Goal: Transaction & Acquisition: Purchase product/service

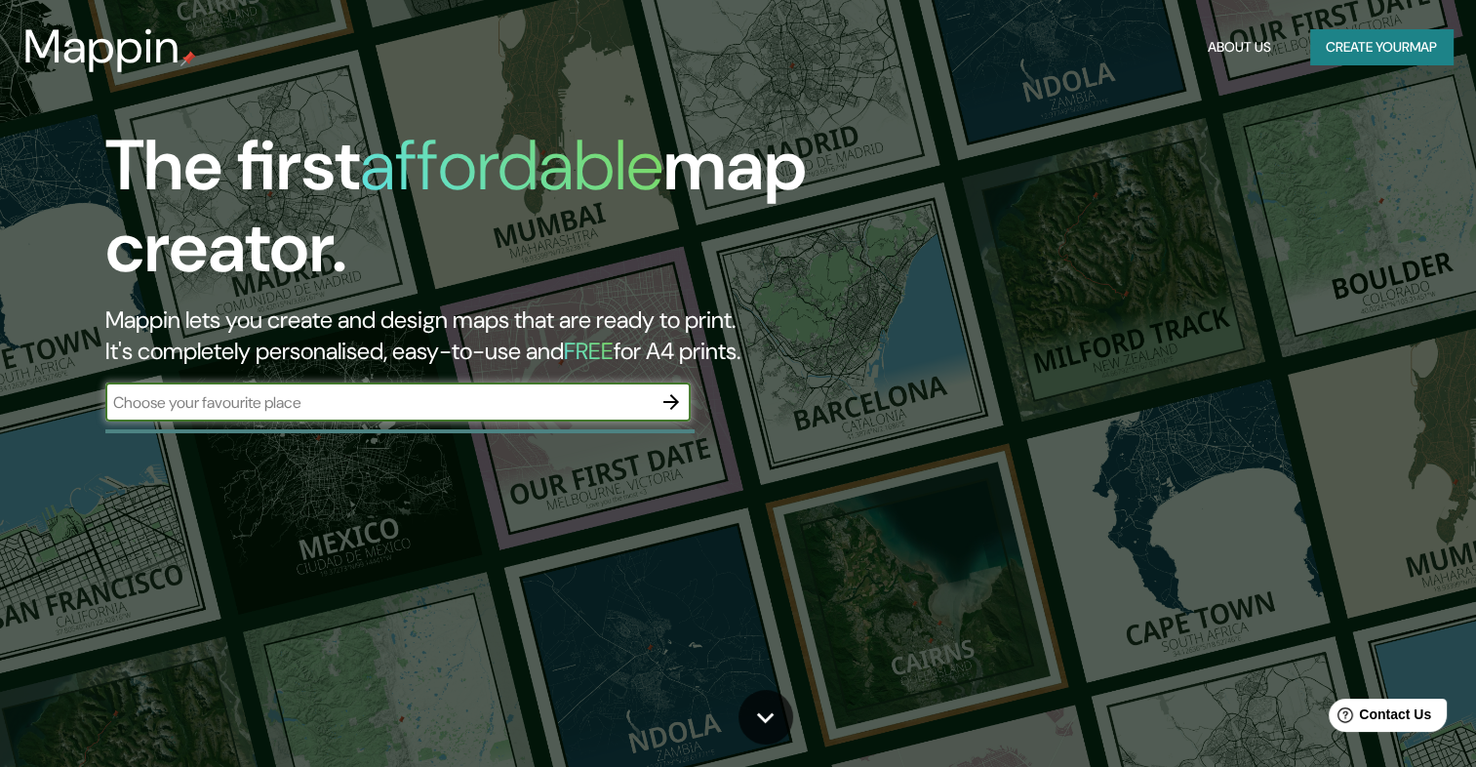
click at [307, 397] on input "text" at bounding box center [378, 402] width 546 height 22
type input "san sebastian"
click at [681, 400] on icon "button" at bounding box center [671, 401] width 23 height 23
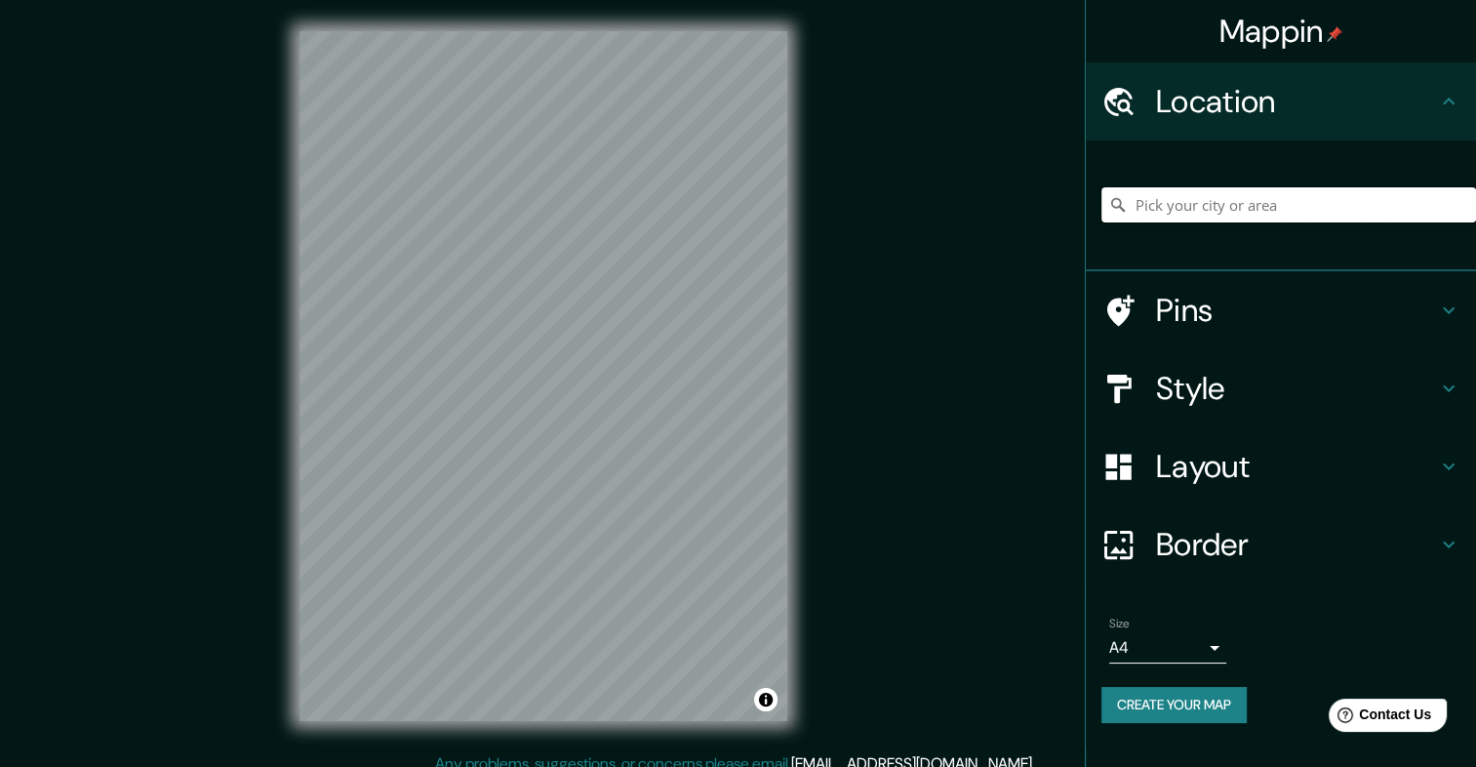
click at [1329, 211] on input "Pick your city or area" at bounding box center [1289, 204] width 375 height 35
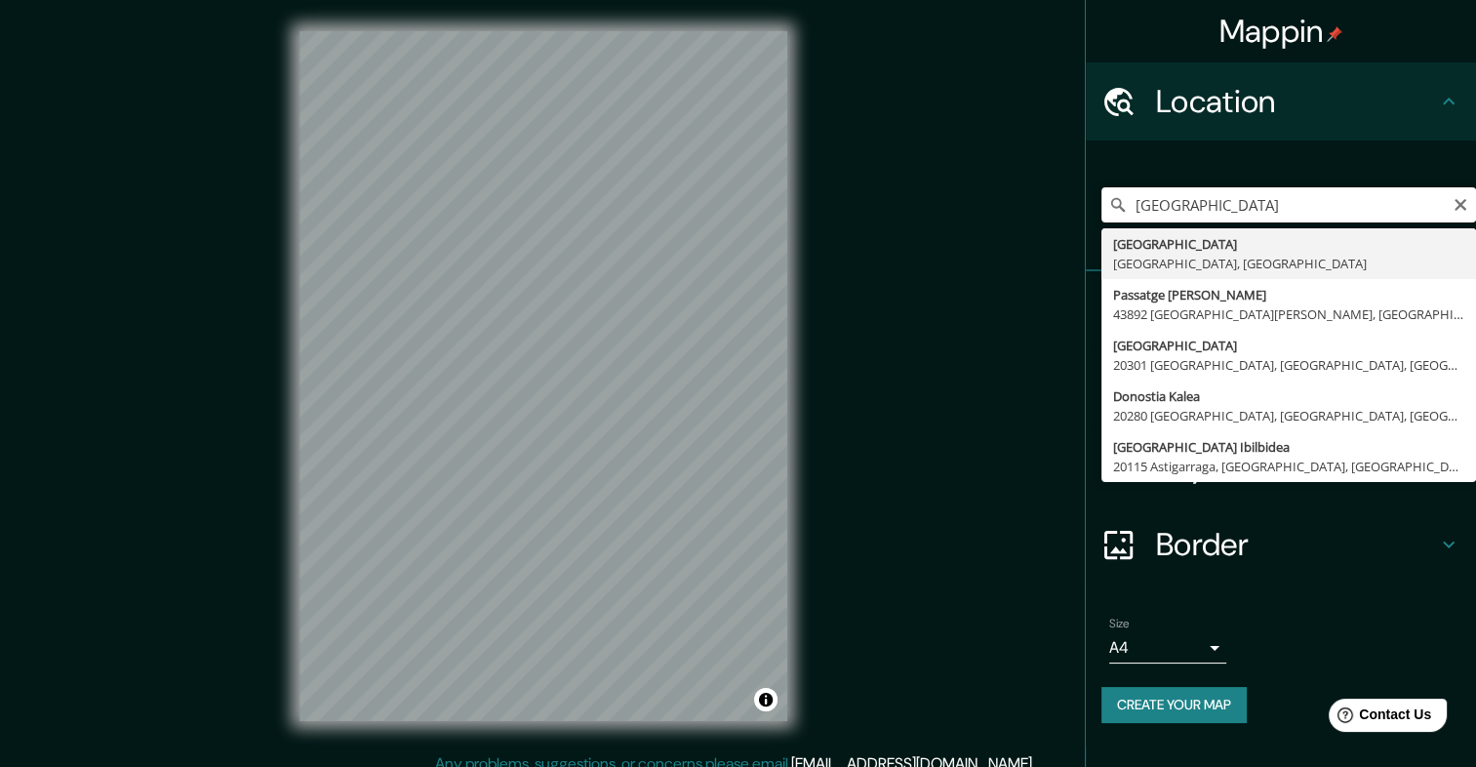
type input "[GEOGRAPHIC_DATA], [GEOGRAPHIC_DATA], [GEOGRAPHIC_DATA]"
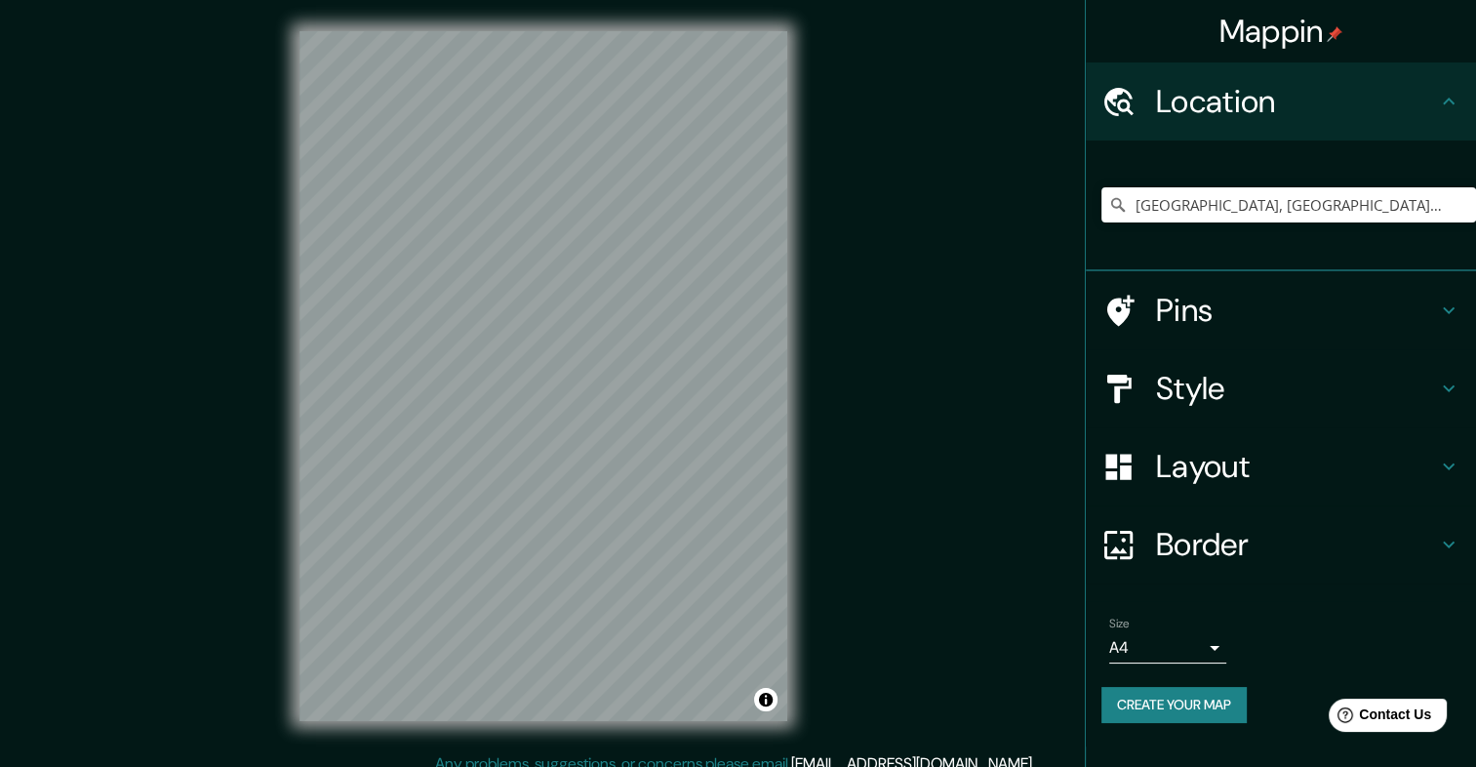
click at [1338, 382] on h4 "Style" at bounding box center [1296, 388] width 281 height 39
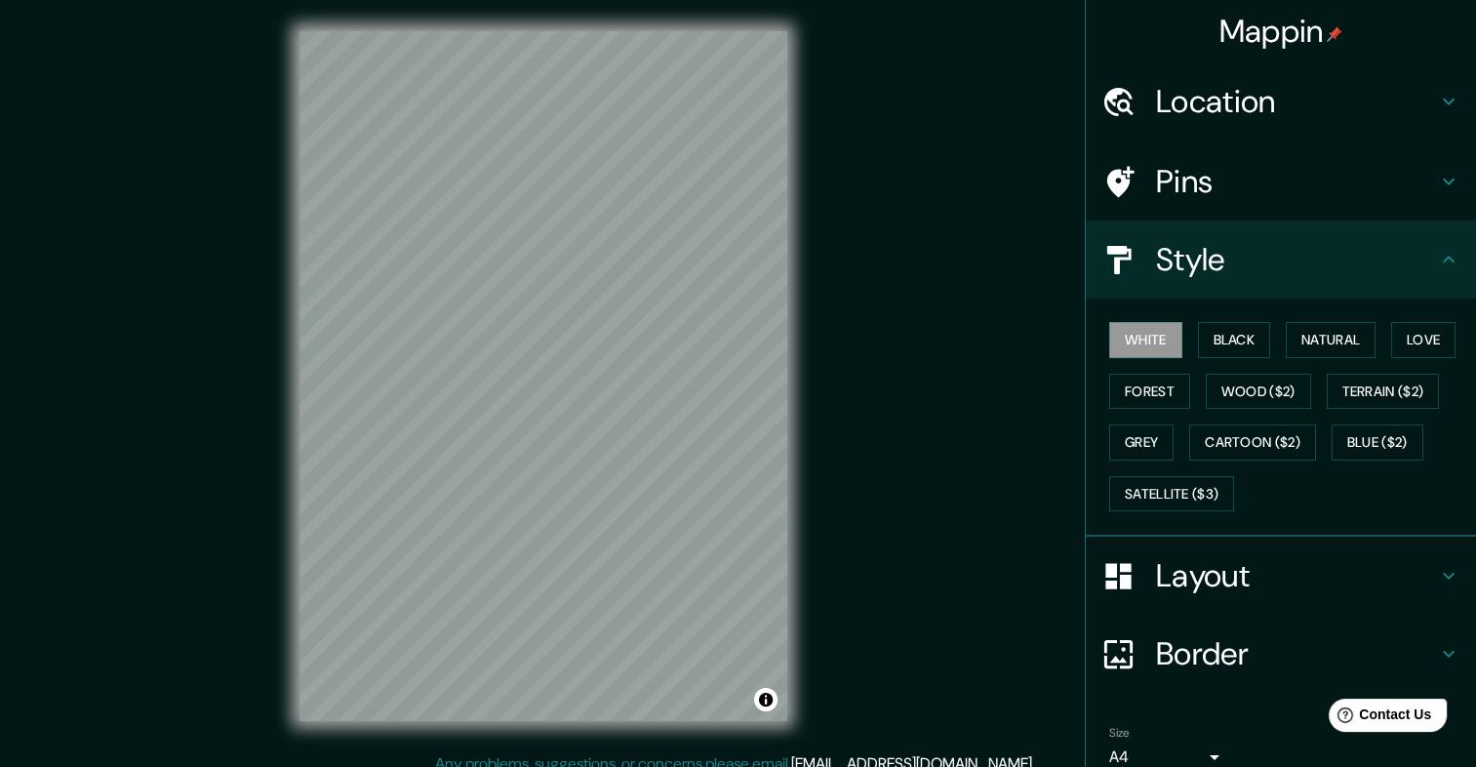
click at [1185, 384] on div "White Black Natural Love Forest Wood ($2) Terrain ($2) Grey Cartoon ($2) Blue (…" at bounding box center [1289, 416] width 375 height 205
click at [1173, 383] on button "Forest" at bounding box center [1149, 392] width 81 height 36
click at [1263, 343] on div "White Black Natural Love Forest Wood ($2) Terrain ($2) Grey Cartoon ($2) Blue (…" at bounding box center [1289, 416] width 375 height 205
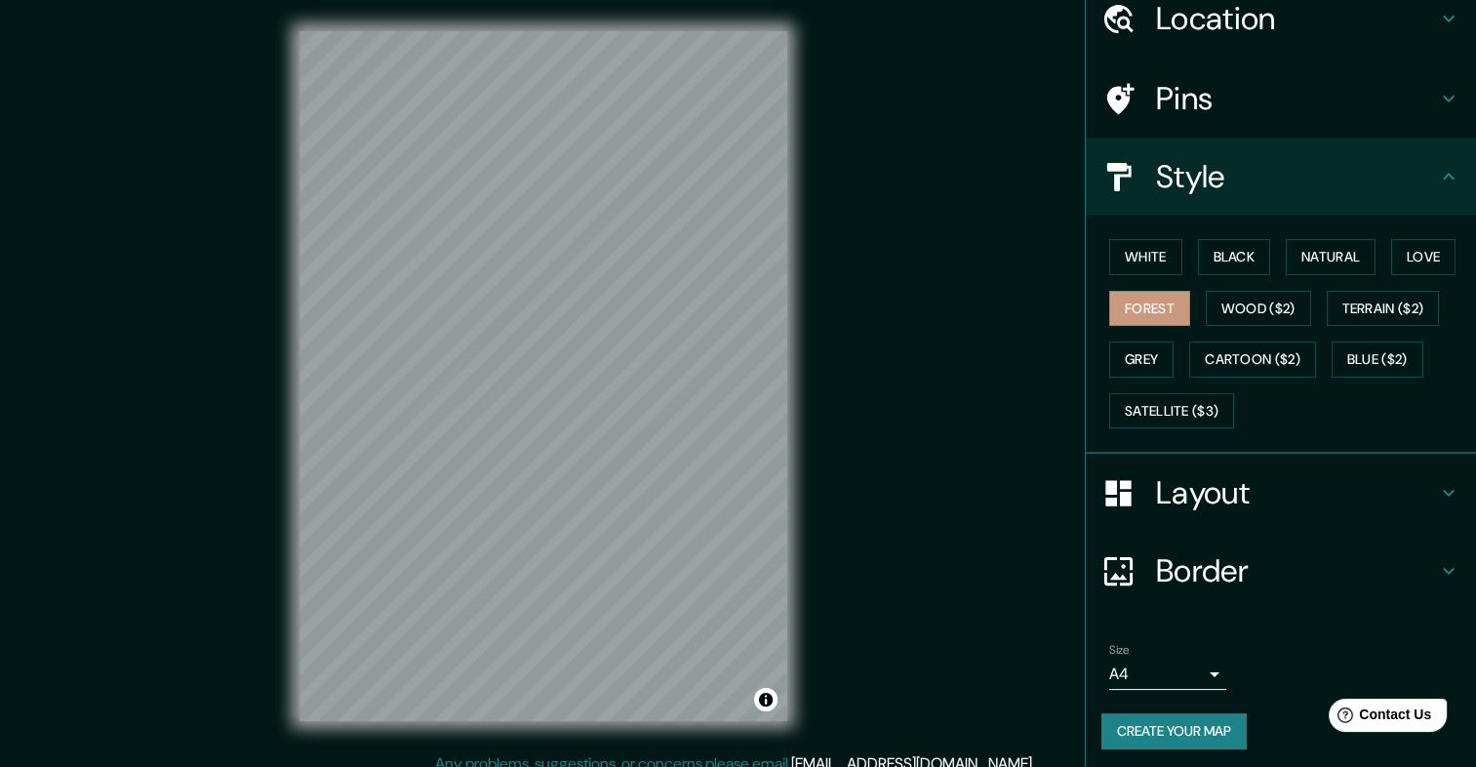
scroll to position [86, 0]
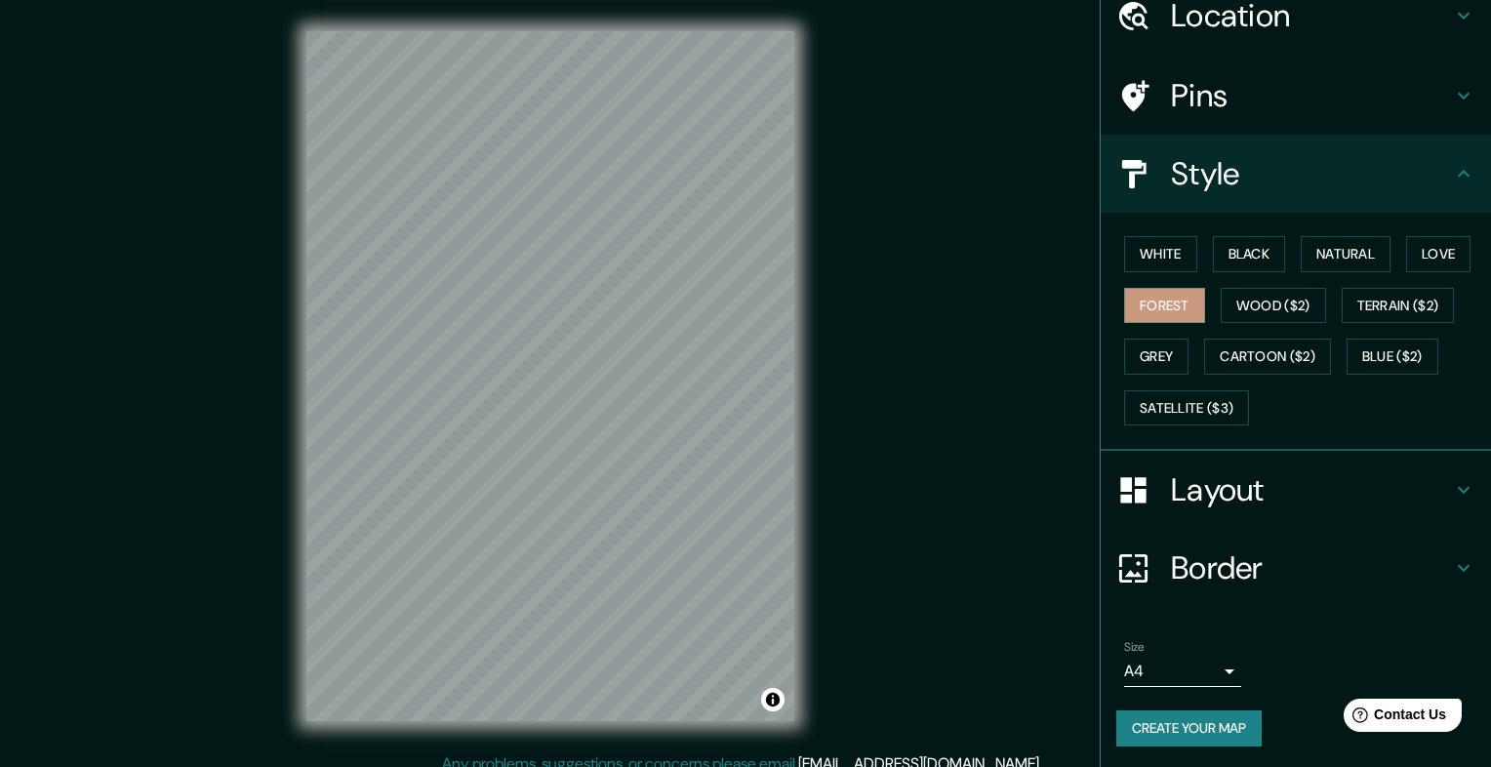
click at [1168, 669] on body "Mappin Location [GEOGRAPHIC_DATA], [GEOGRAPHIC_DATA], [GEOGRAPHIC_DATA] Pins St…" at bounding box center [745, 383] width 1491 height 767
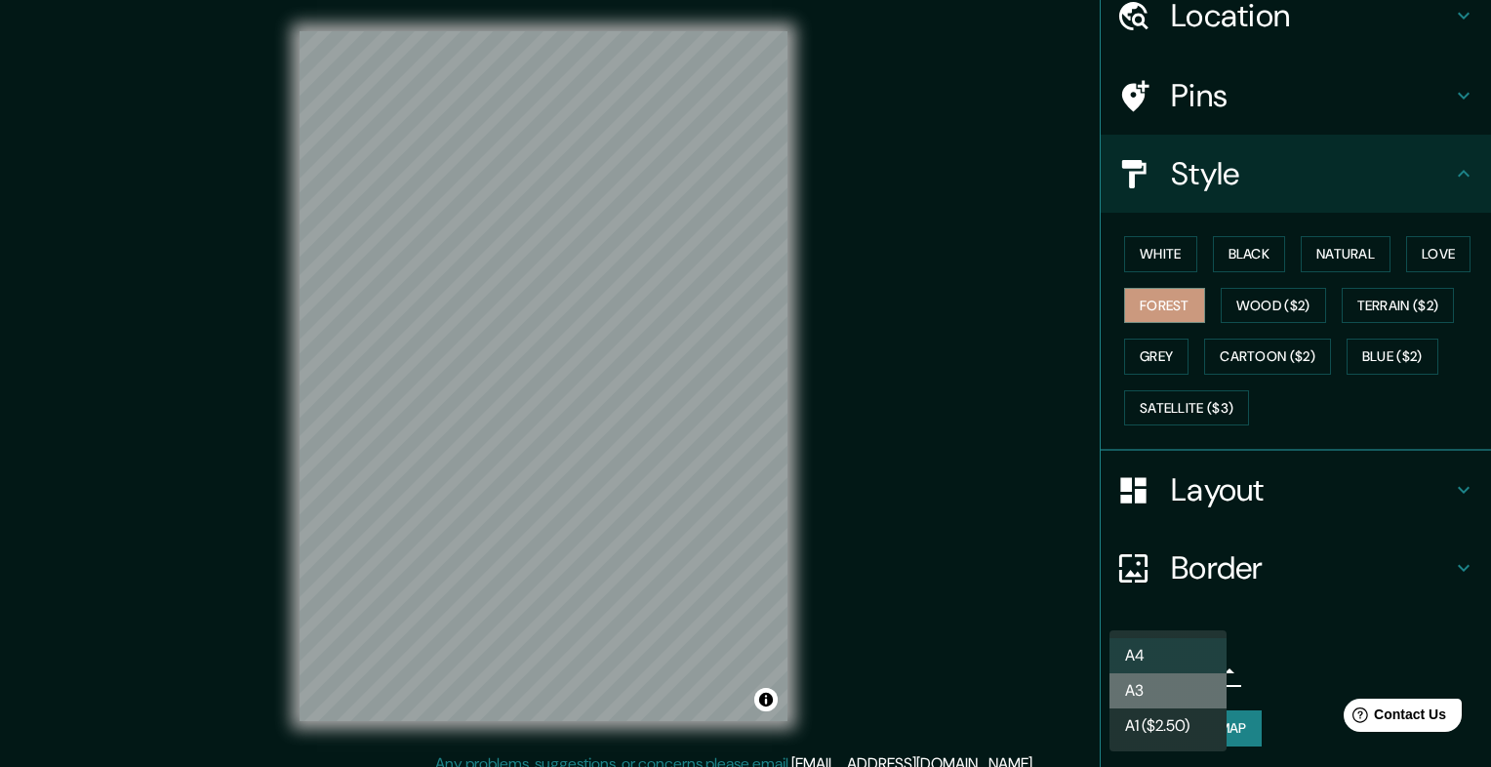
click at [1154, 683] on li "A3" at bounding box center [1167, 690] width 117 height 35
type input "a4"
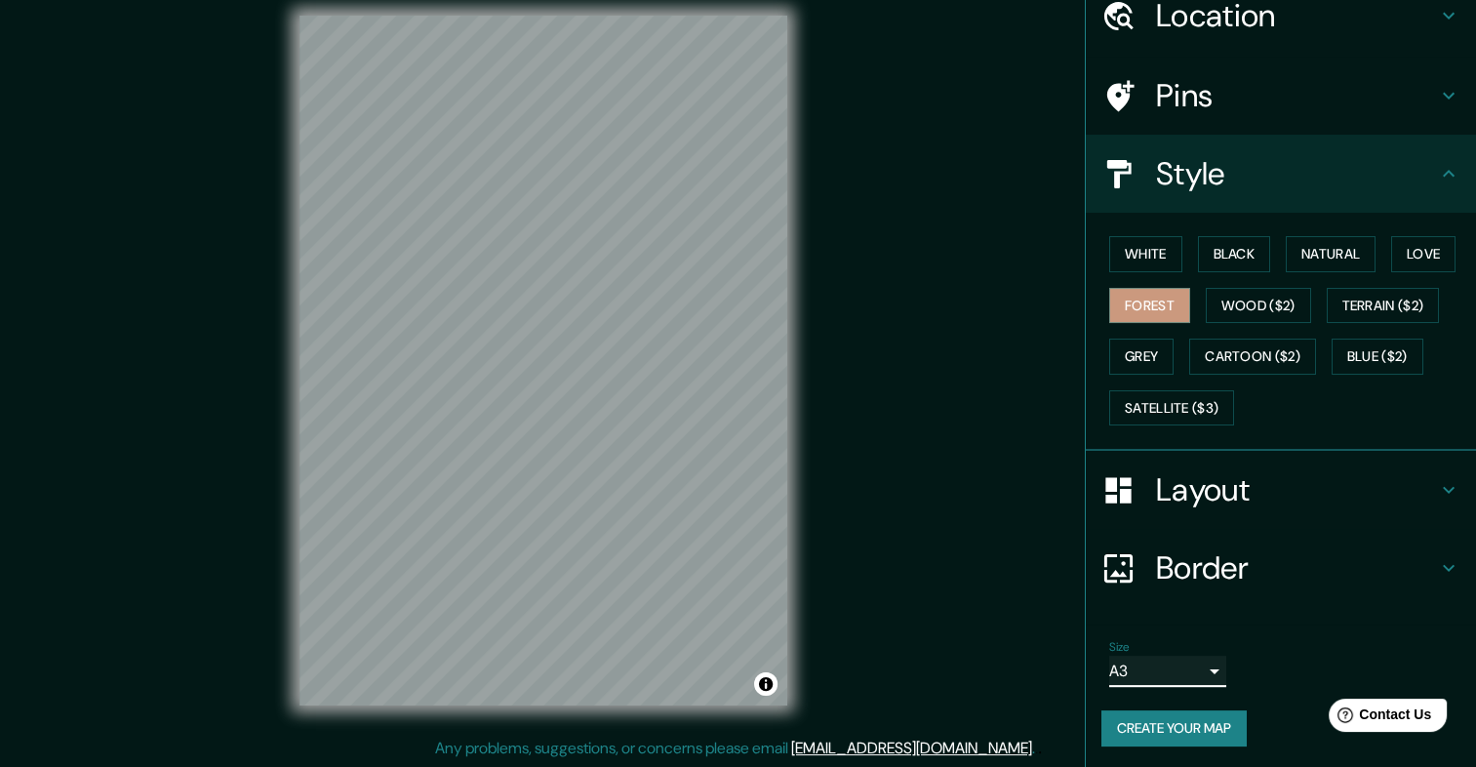
scroll to position [17, 0]
click at [1116, 359] on button "Grey" at bounding box center [1141, 357] width 64 height 36
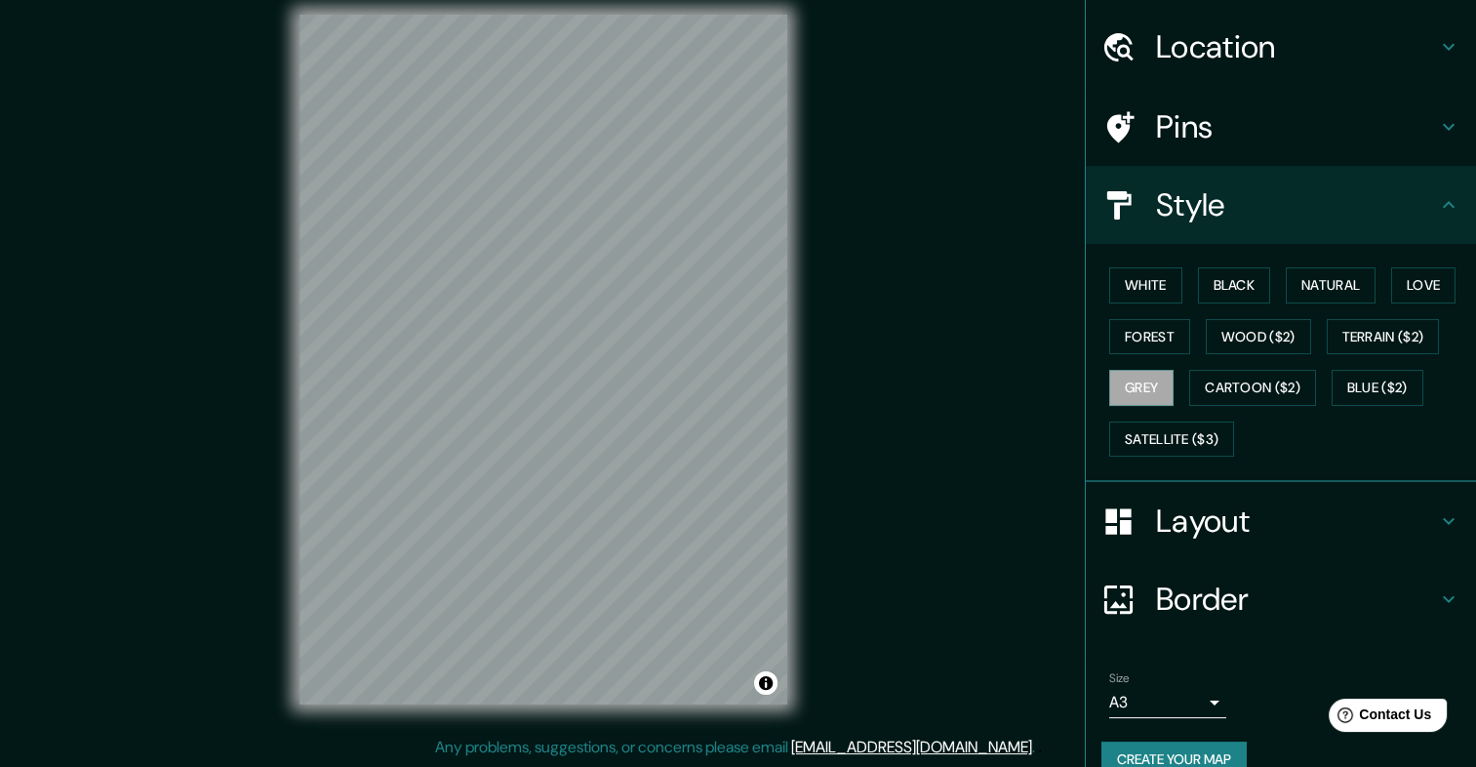
scroll to position [0, 0]
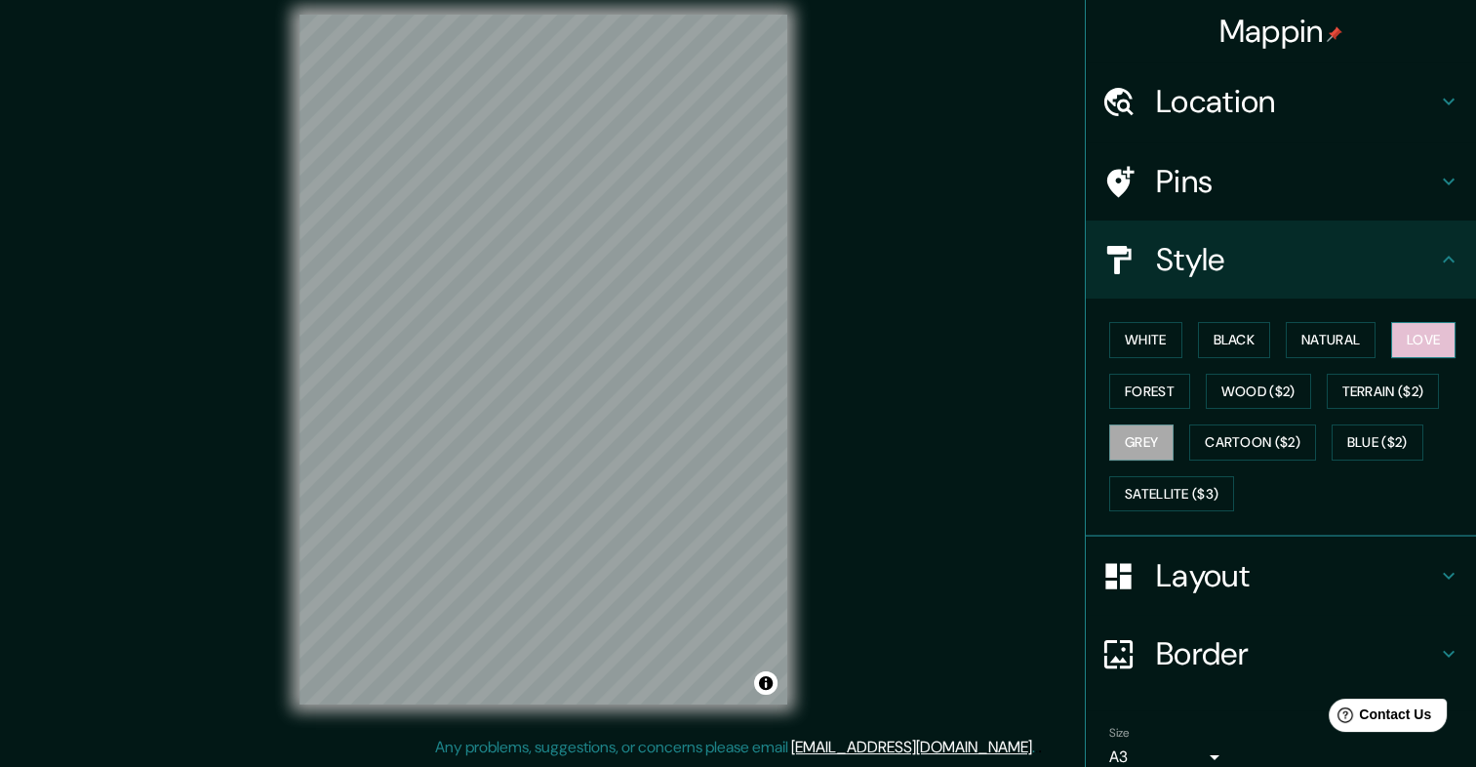
click at [1391, 342] on button "Love" at bounding box center [1423, 340] width 64 height 36
click at [1346, 345] on button "Natural" at bounding box center [1331, 340] width 90 height 36
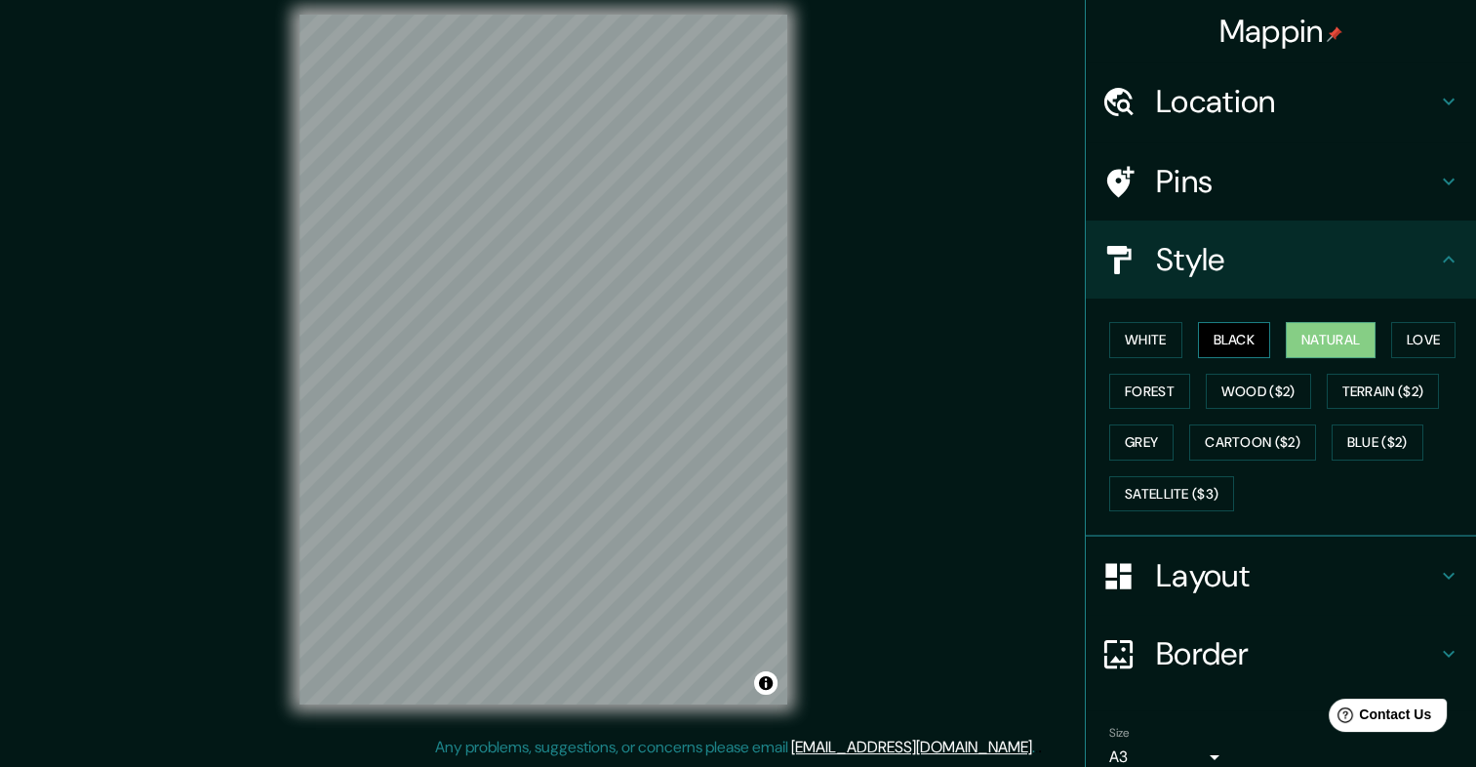
click at [1248, 332] on button "Black" at bounding box center [1234, 340] width 73 height 36
click at [1157, 339] on button "White" at bounding box center [1145, 340] width 73 height 36
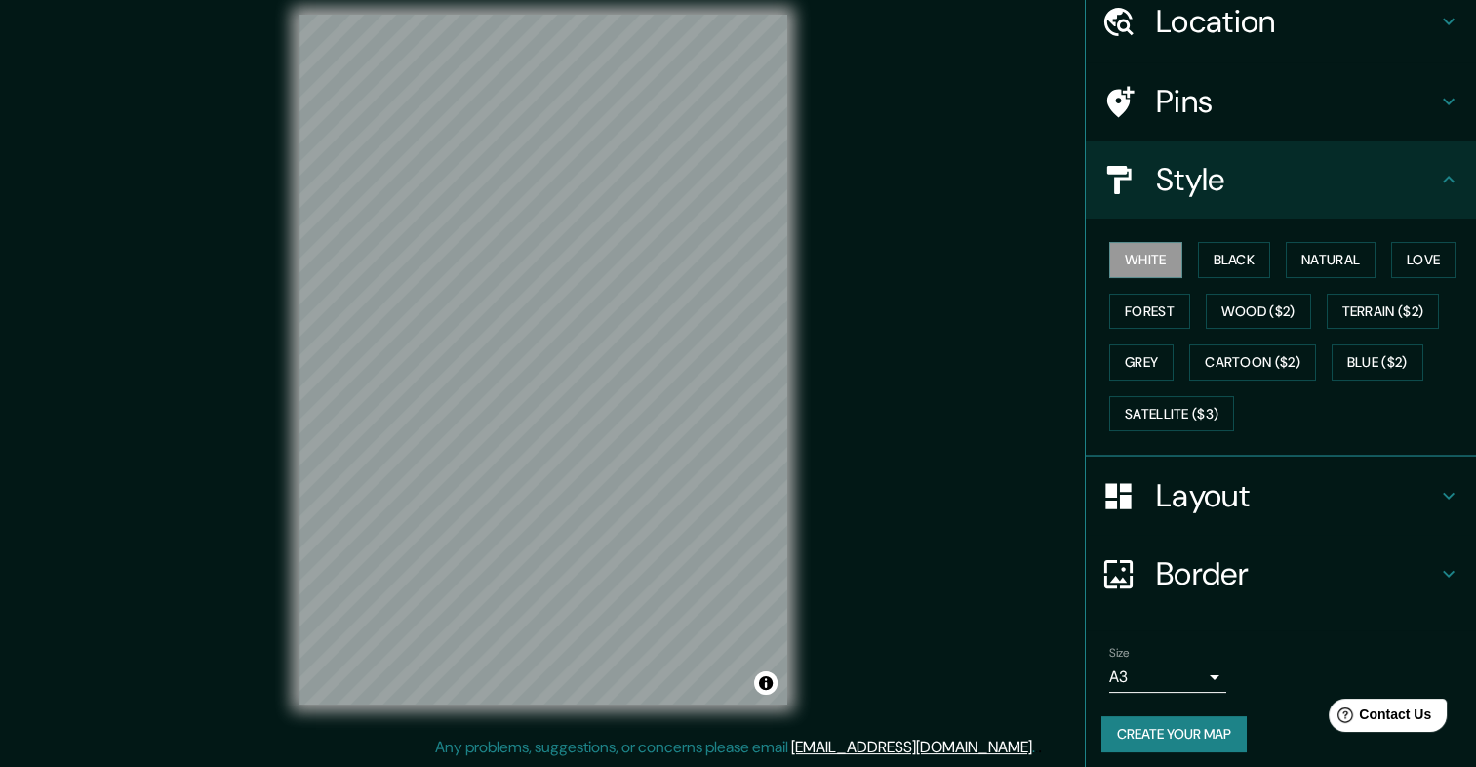
scroll to position [86, 0]
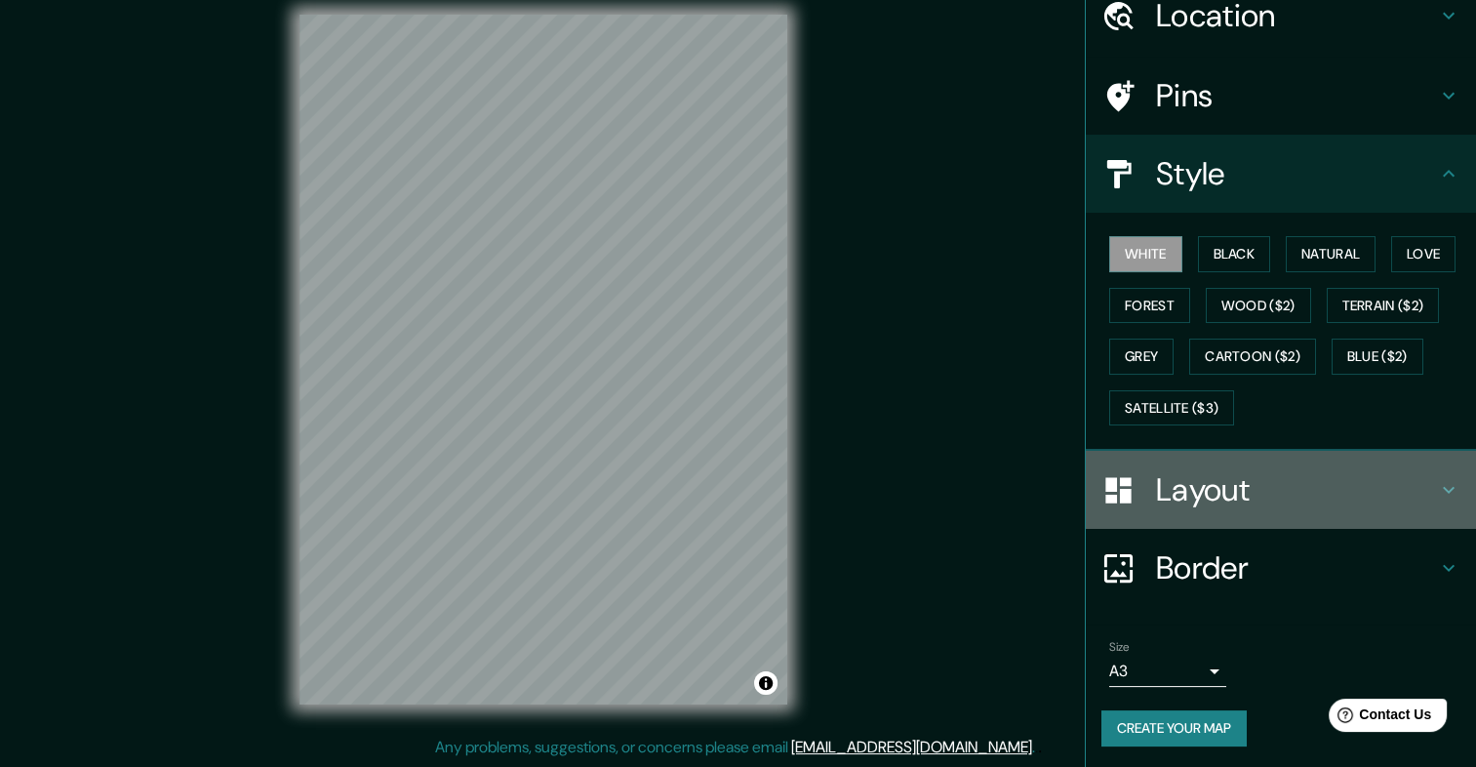
click at [1269, 490] on h4 "Layout" at bounding box center [1296, 489] width 281 height 39
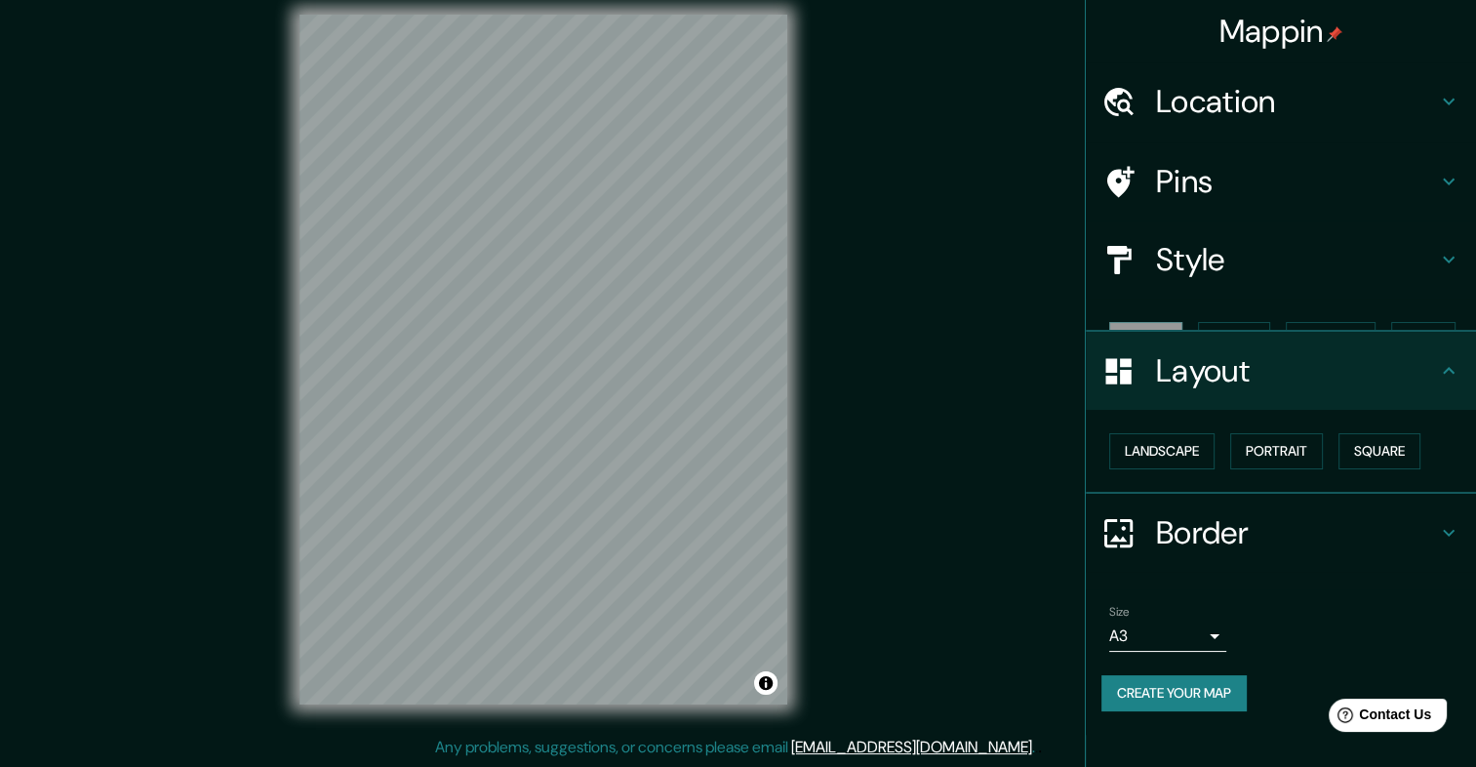
scroll to position [0, 0]
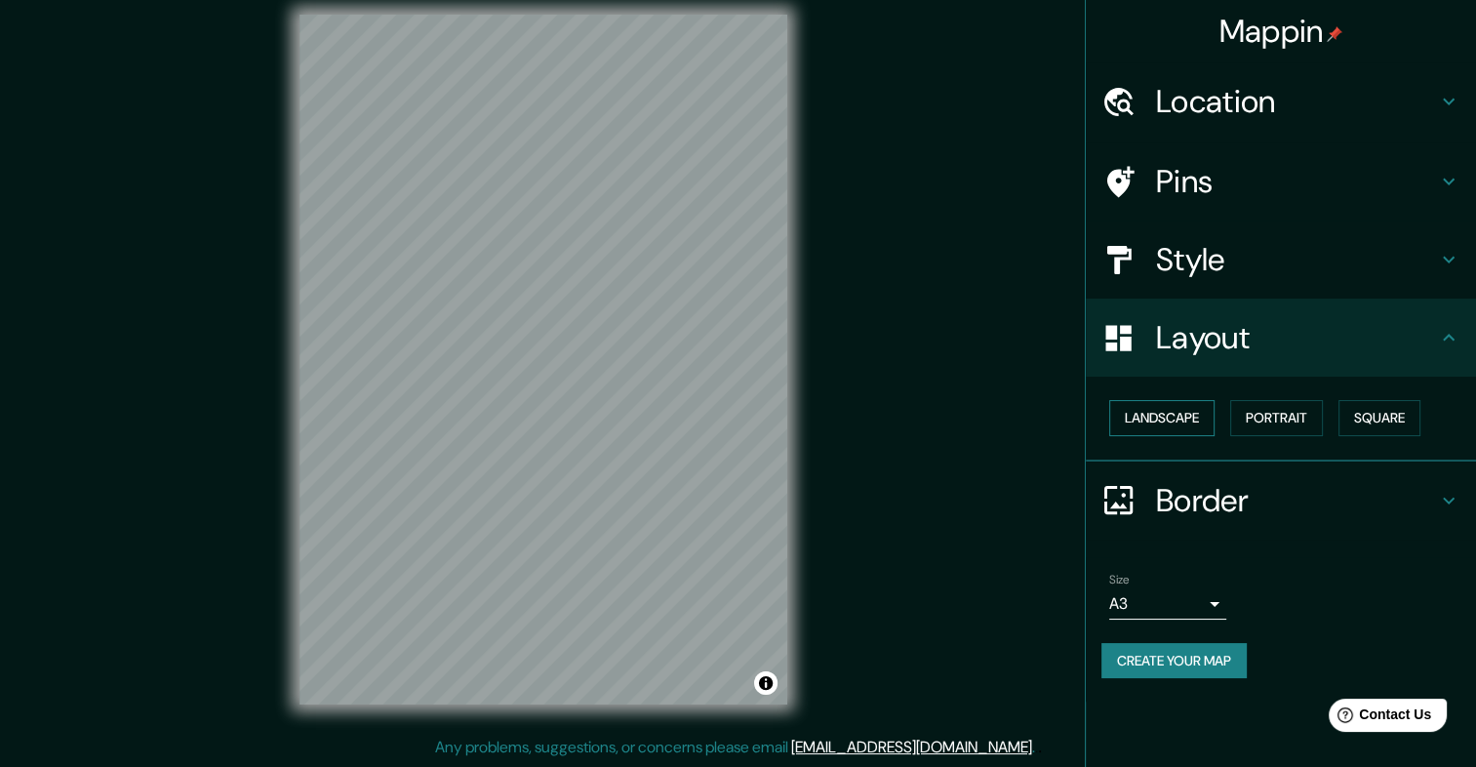
click at [1161, 412] on button "Landscape" at bounding box center [1161, 418] width 105 height 36
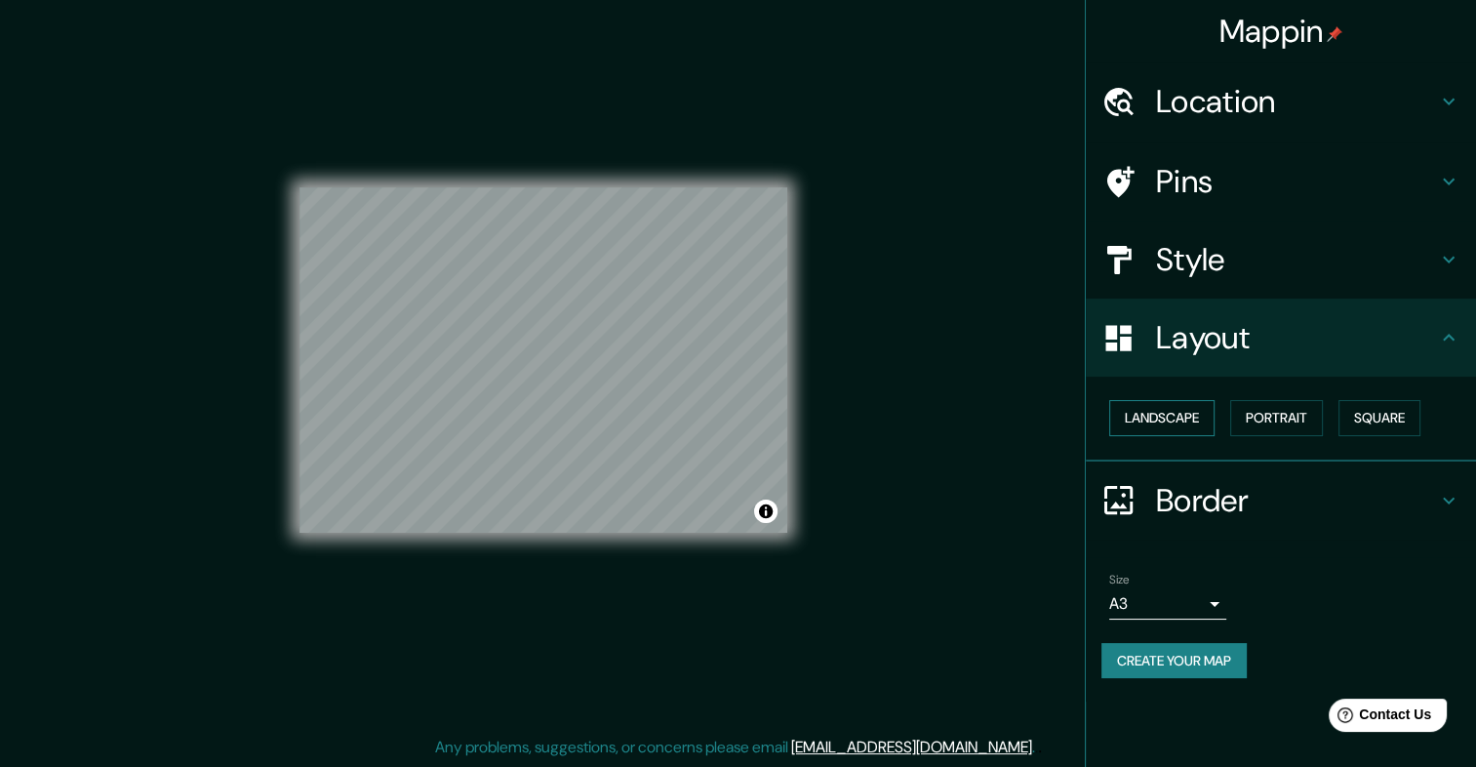
click at [1175, 412] on button "Landscape" at bounding box center [1161, 418] width 105 height 36
click at [1288, 404] on button "Portrait" at bounding box center [1276, 418] width 93 height 36
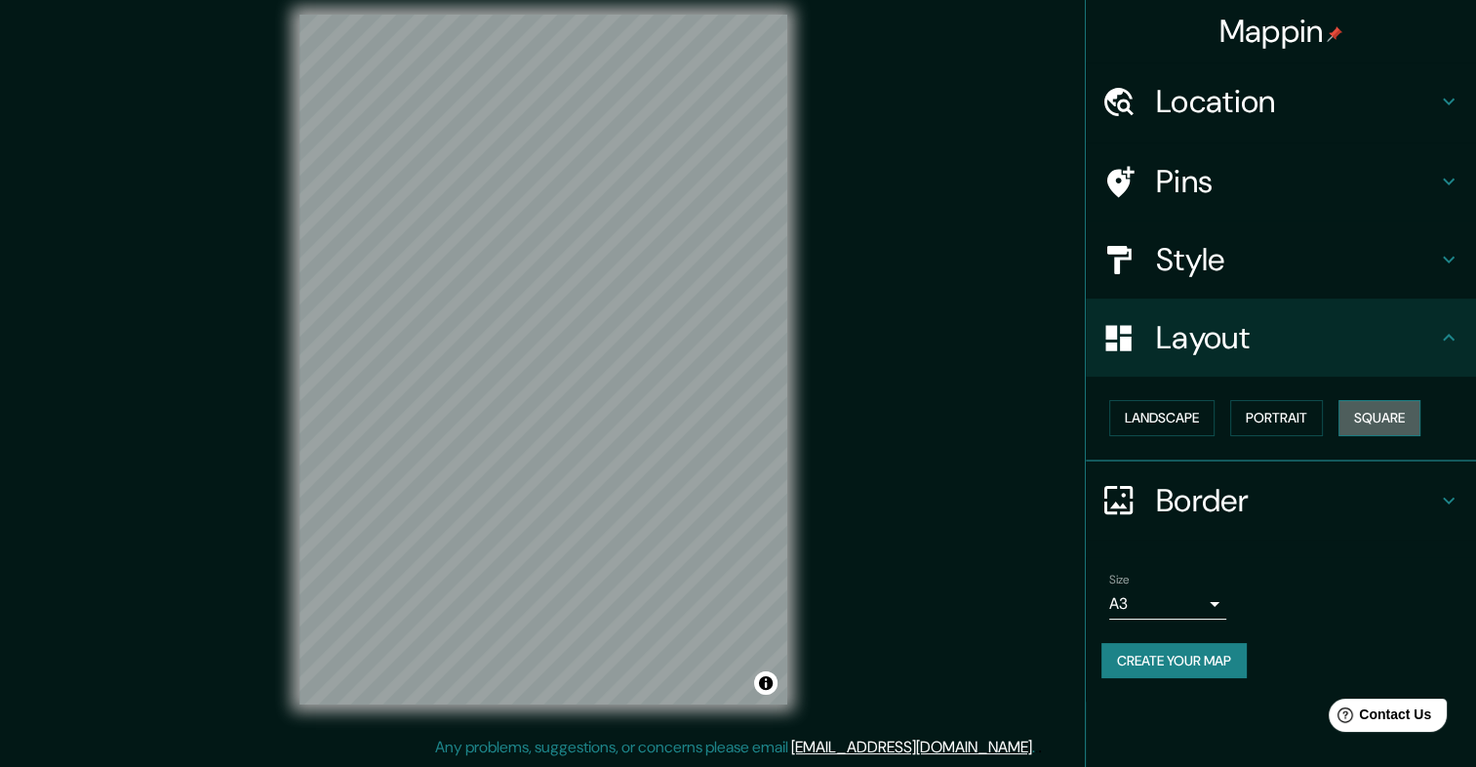
click at [1397, 402] on button "Square" at bounding box center [1380, 418] width 82 height 36
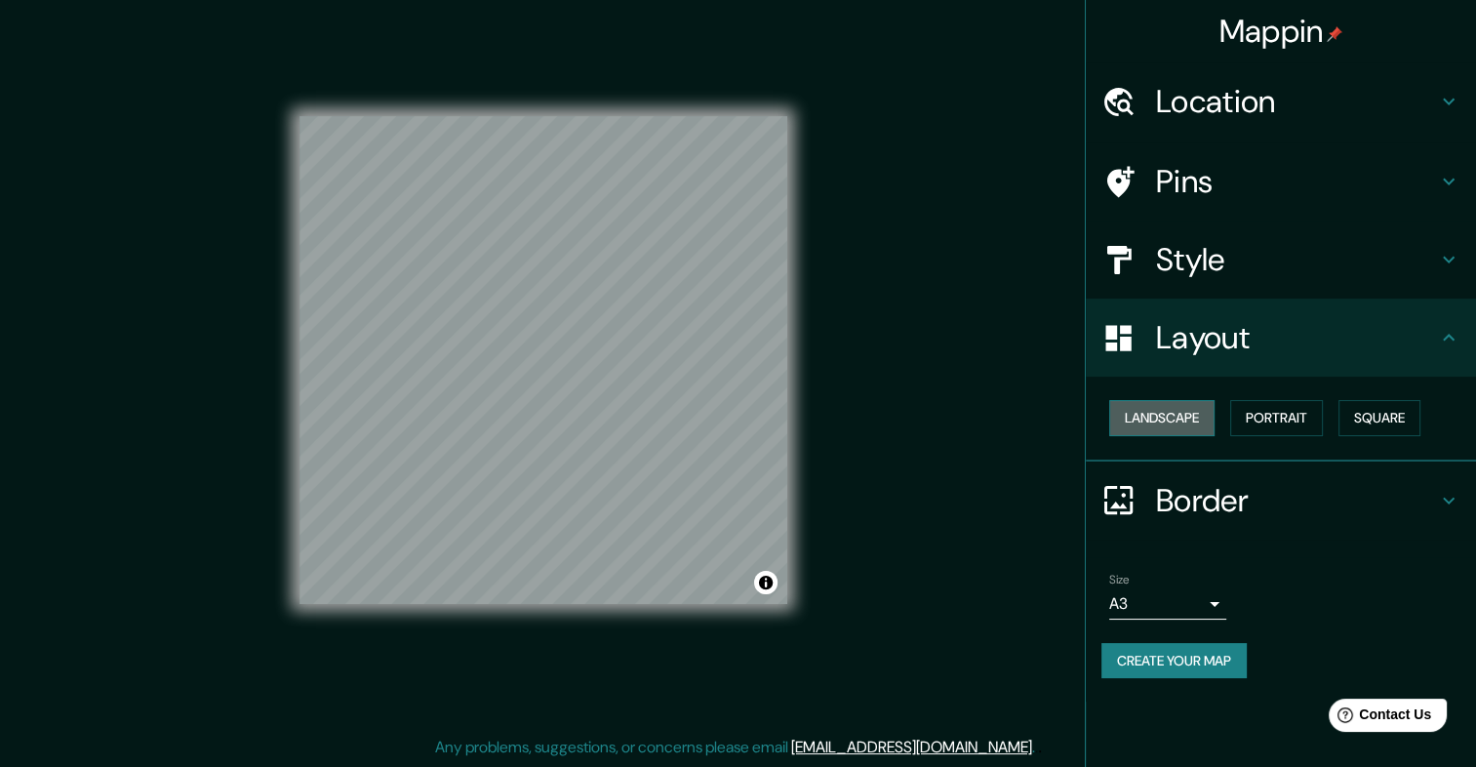
click at [1162, 418] on button "Landscape" at bounding box center [1161, 418] width 105 height 36
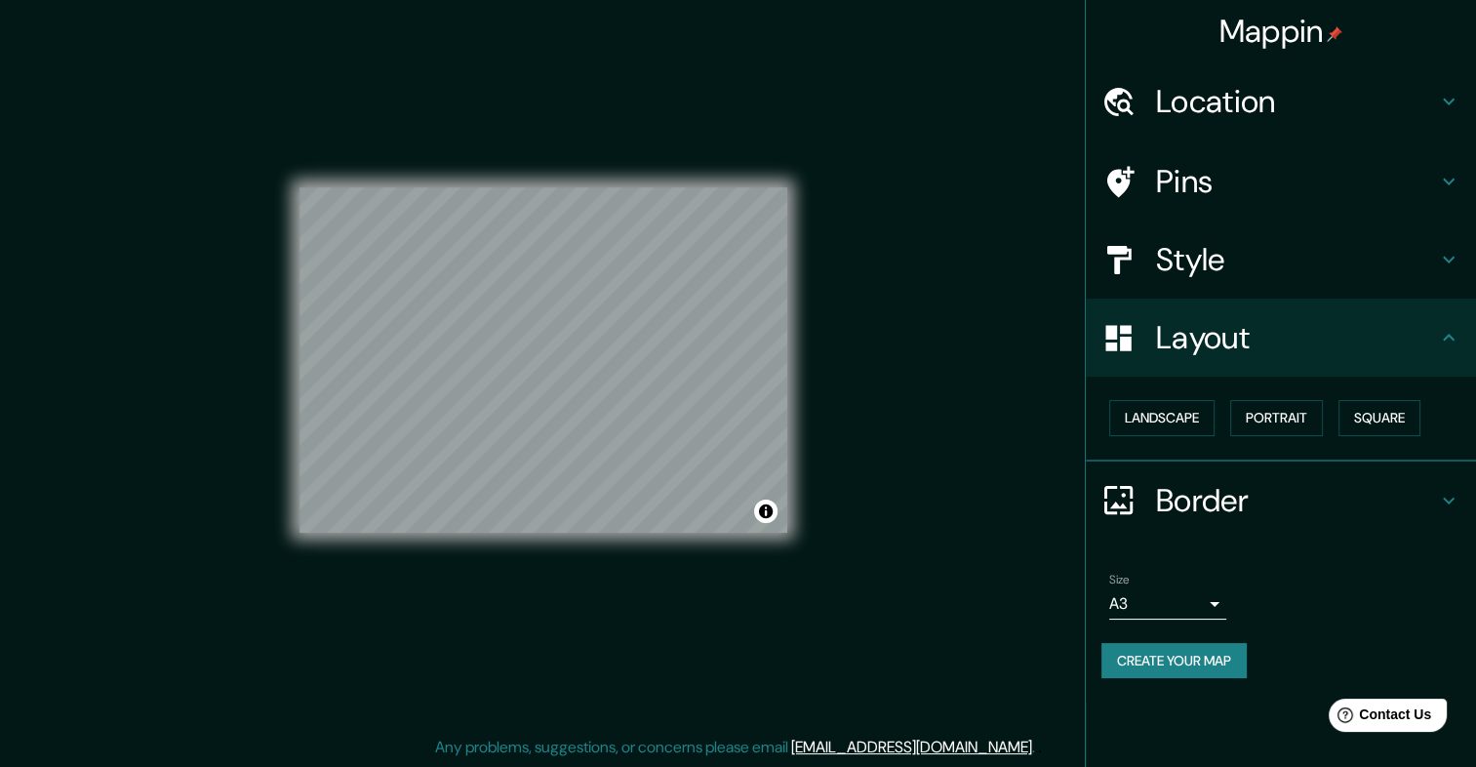
click at [1235, 489] on h4 "Border" at bounding box center [1296, 500] width 281 height 39
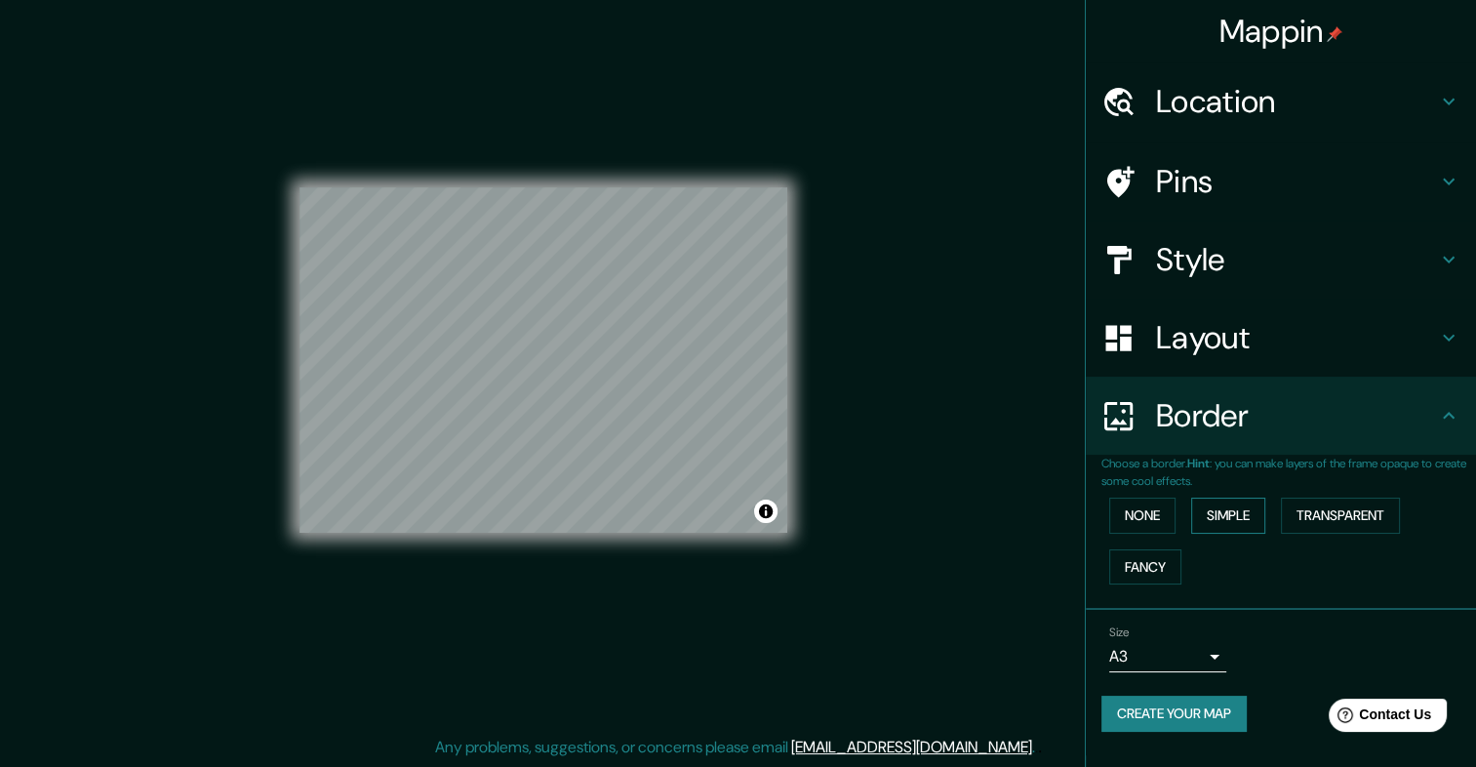
click at [1248, 519] on button "Simple" at bounding box center [1228, 516] width 74 height 36
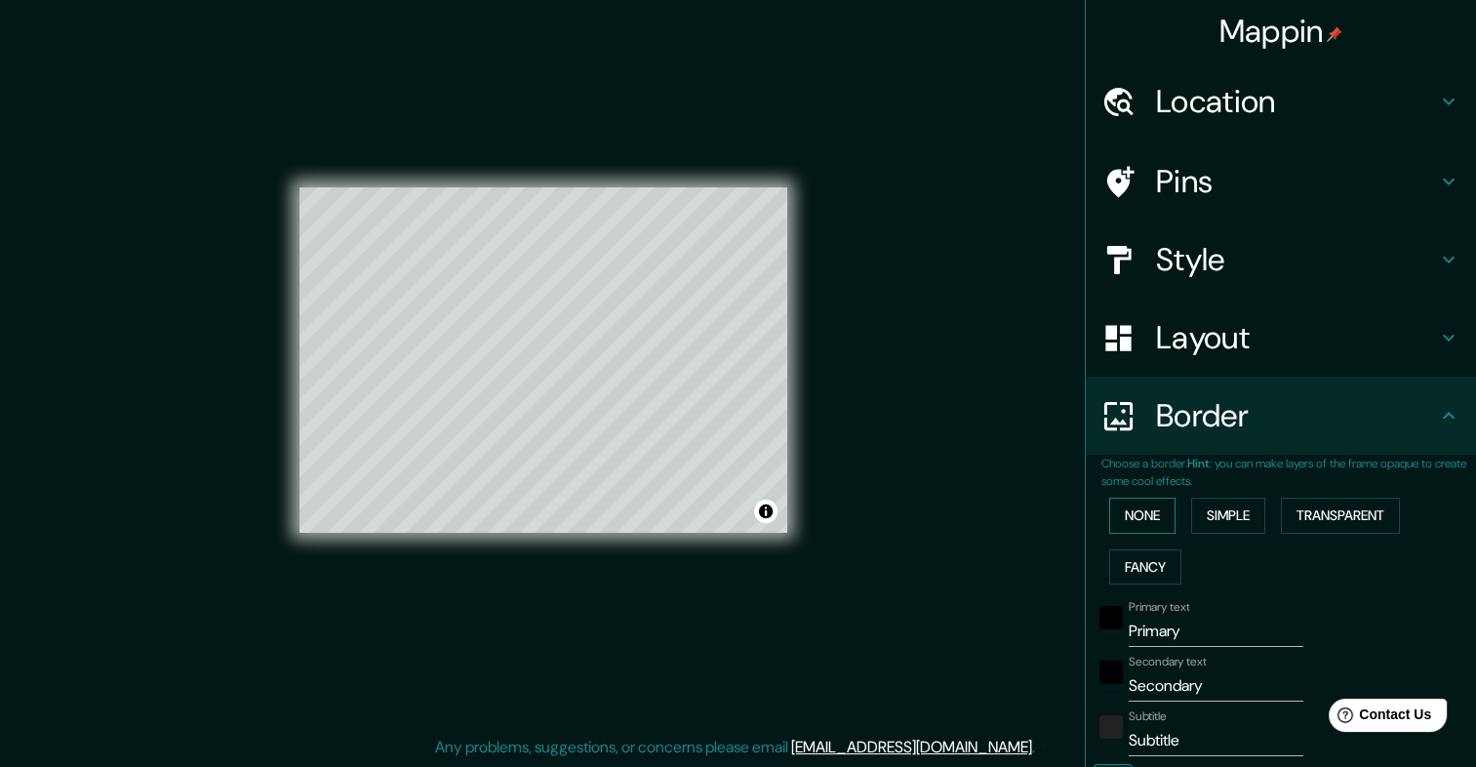
click at [1138, 514] on button "None" at bounding box center [1142, 516] width 66 height 36
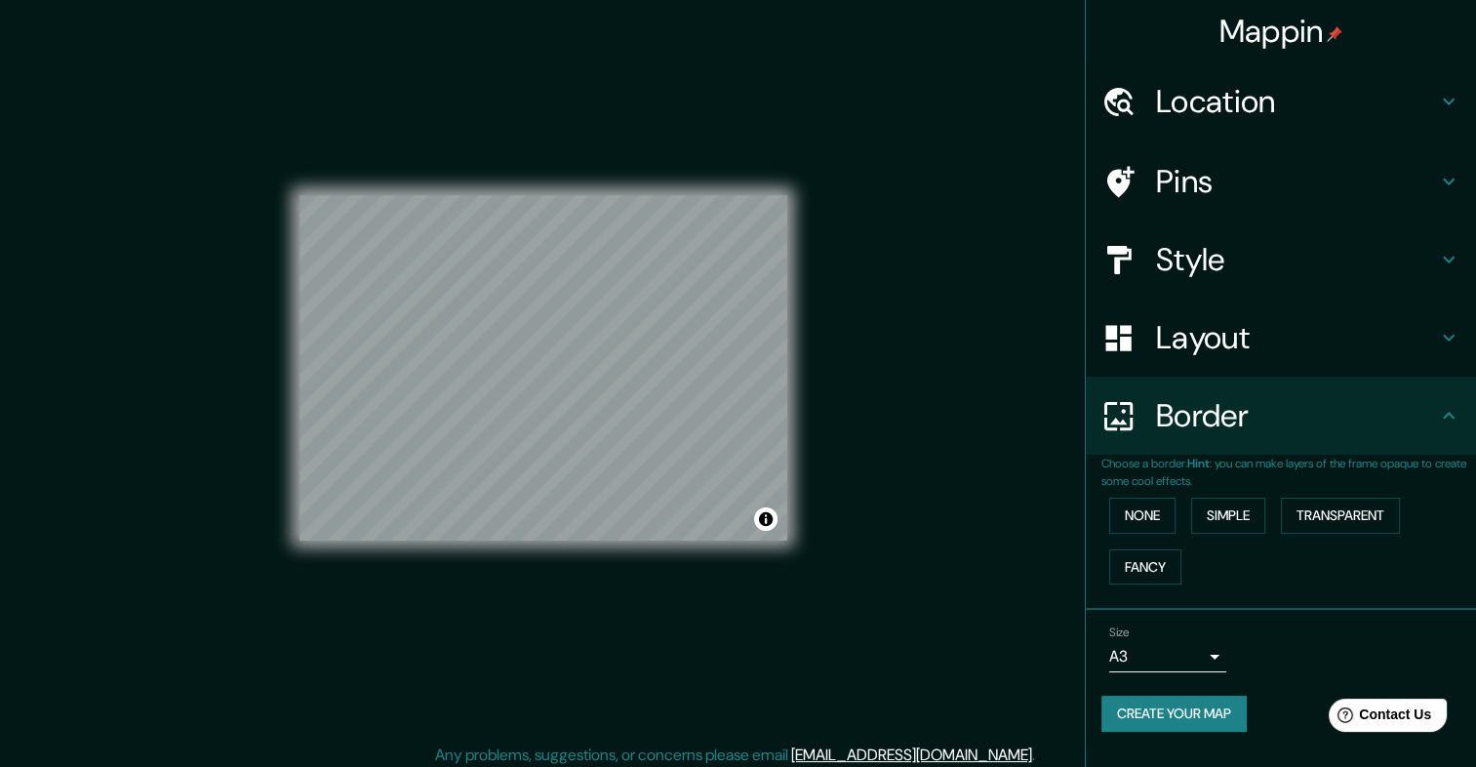
scroll to position [17, 0]
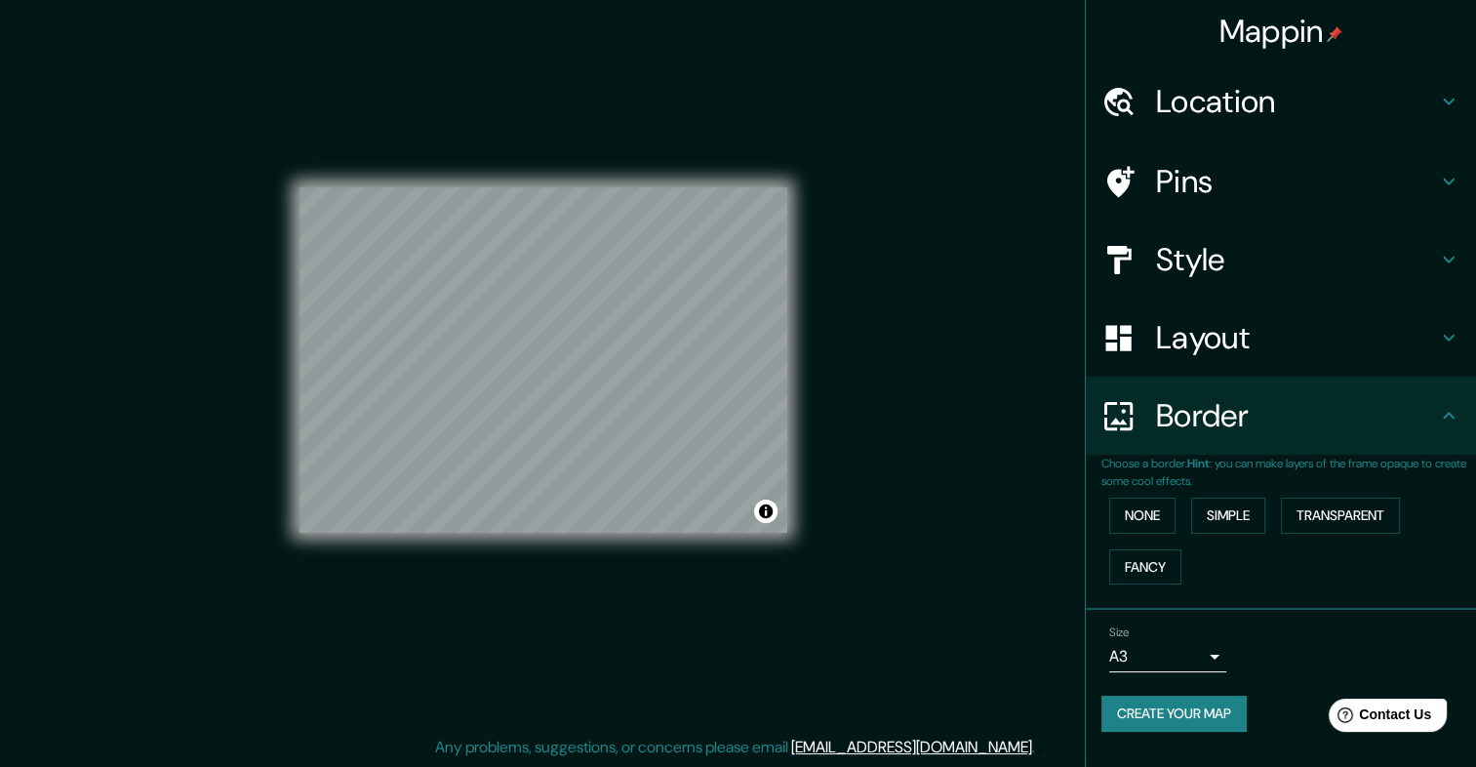
click at [1256, 260] on h4 "Style" at bounding box center [1296, 259] width 281 height 39
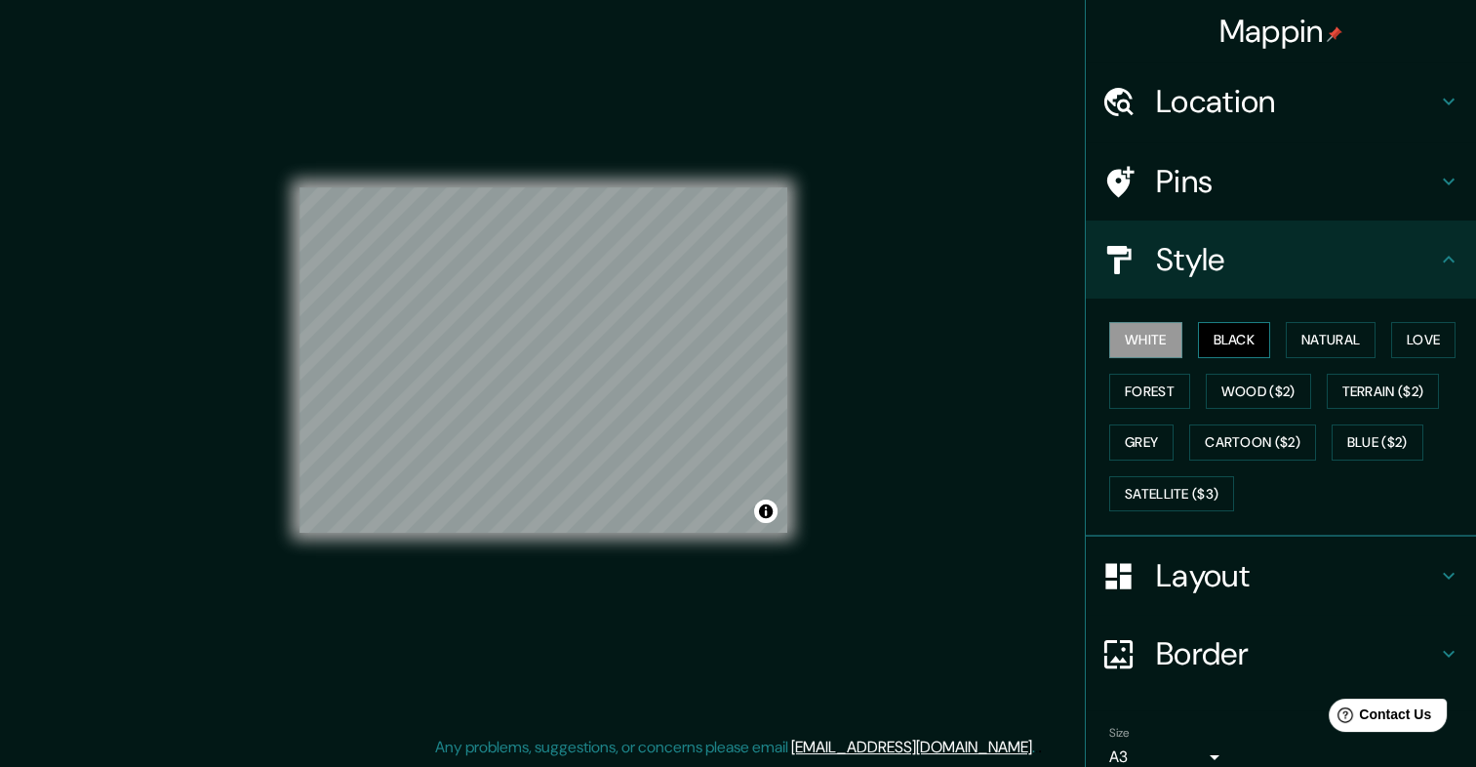
click at [1236, 343] on button "Black" at bounding box center [1234, 340] width 73 height 36
click at [1331, 345] on button "Natural" at bounding box center [1331, 340] width 90 height 36
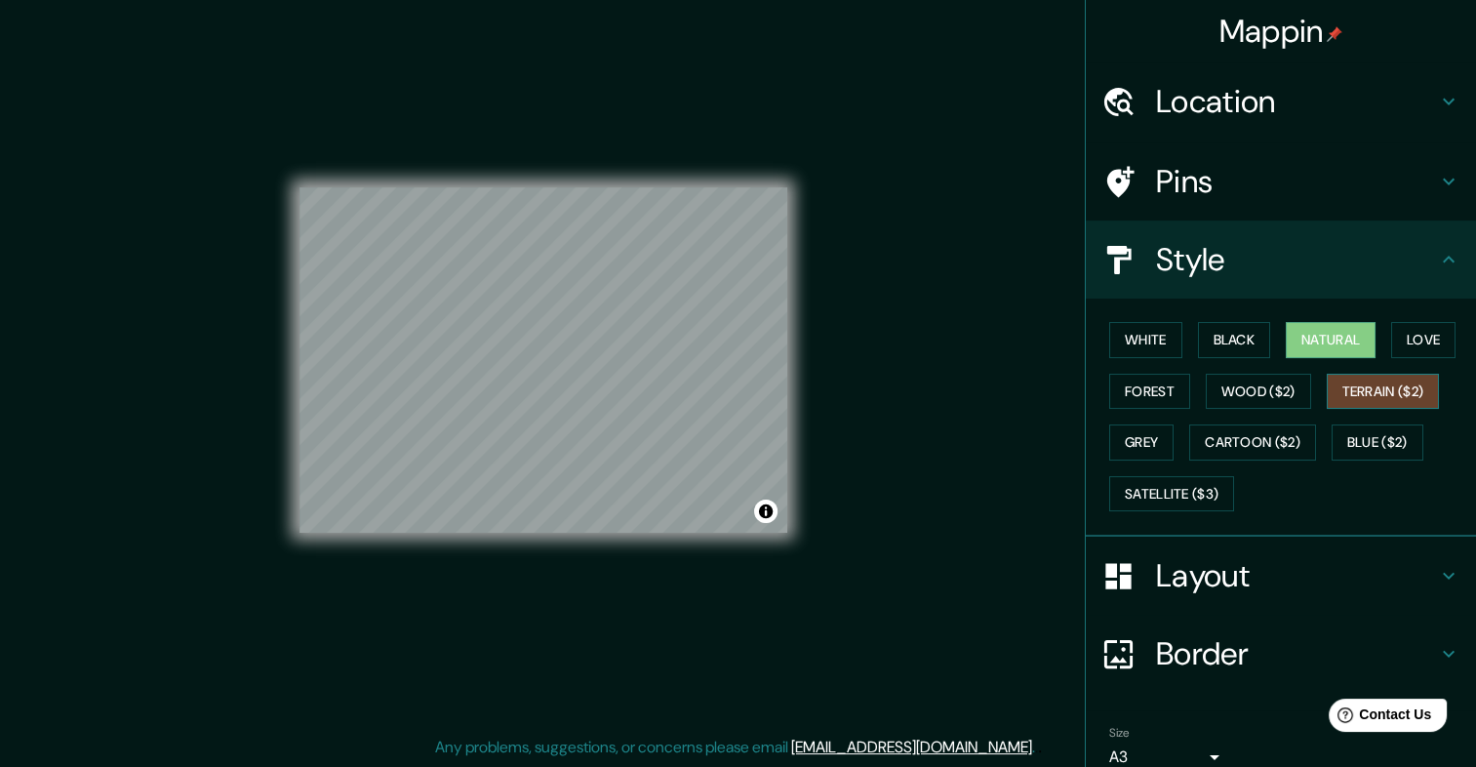
click at [1350, 389] on button "Terrain ($2)" at bounding box center [1383, 392] width 113 height 36
click at [1372, 333] on div "White Black Natural Love Forest Wood ($2) Terrain ($2) Grey Cartoon ($2) Blue (…" at bounding box center [1289, 416] width 375 height 205
click at [1364, 338] on button "Natural" at bounding box center [1331, 340] width 90 height 36
click at [723, 390] on div at bounding box center [730, 392] width 16 height 16
click at [750, 381] on div at bounding box center [751, 378] width 16 height 16
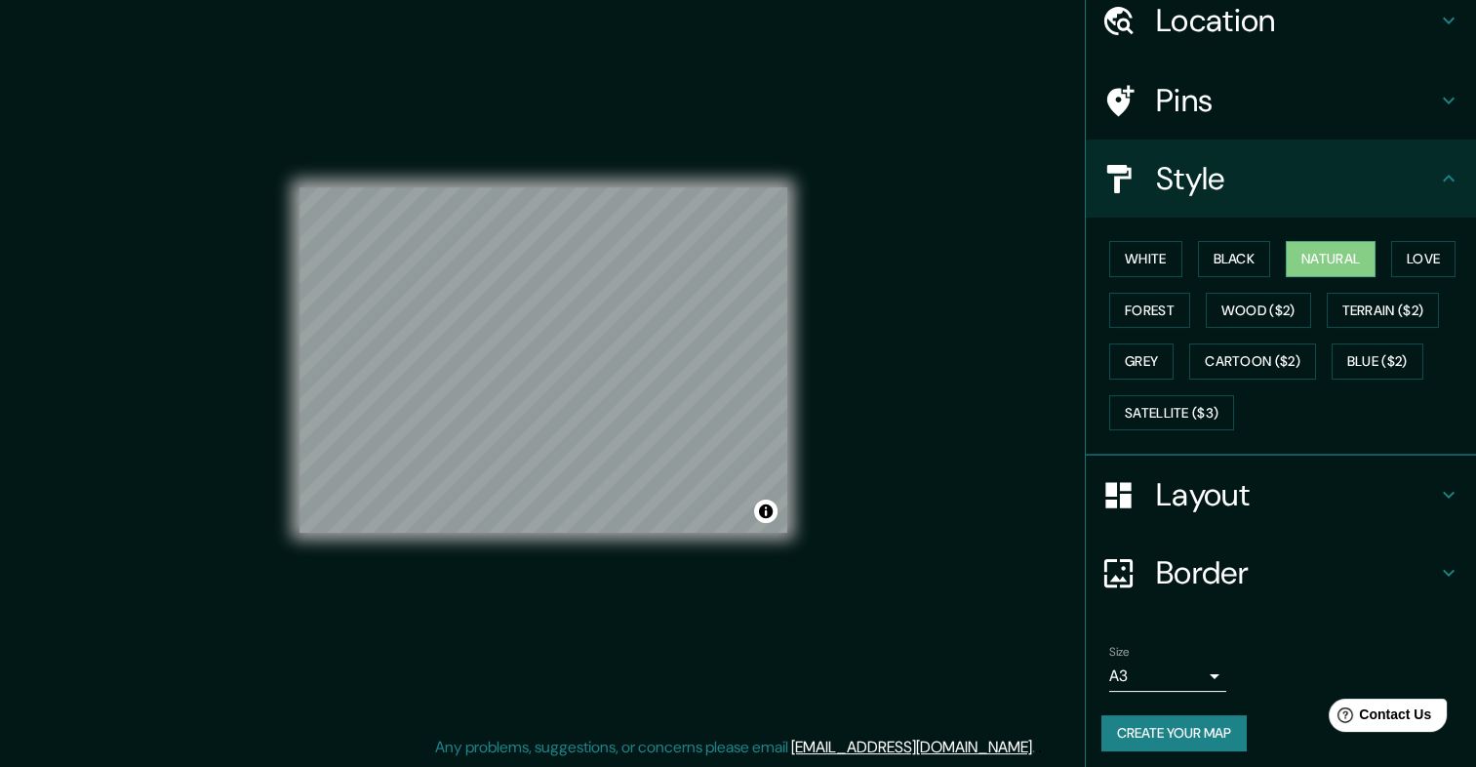
scroll to position [86, 0]
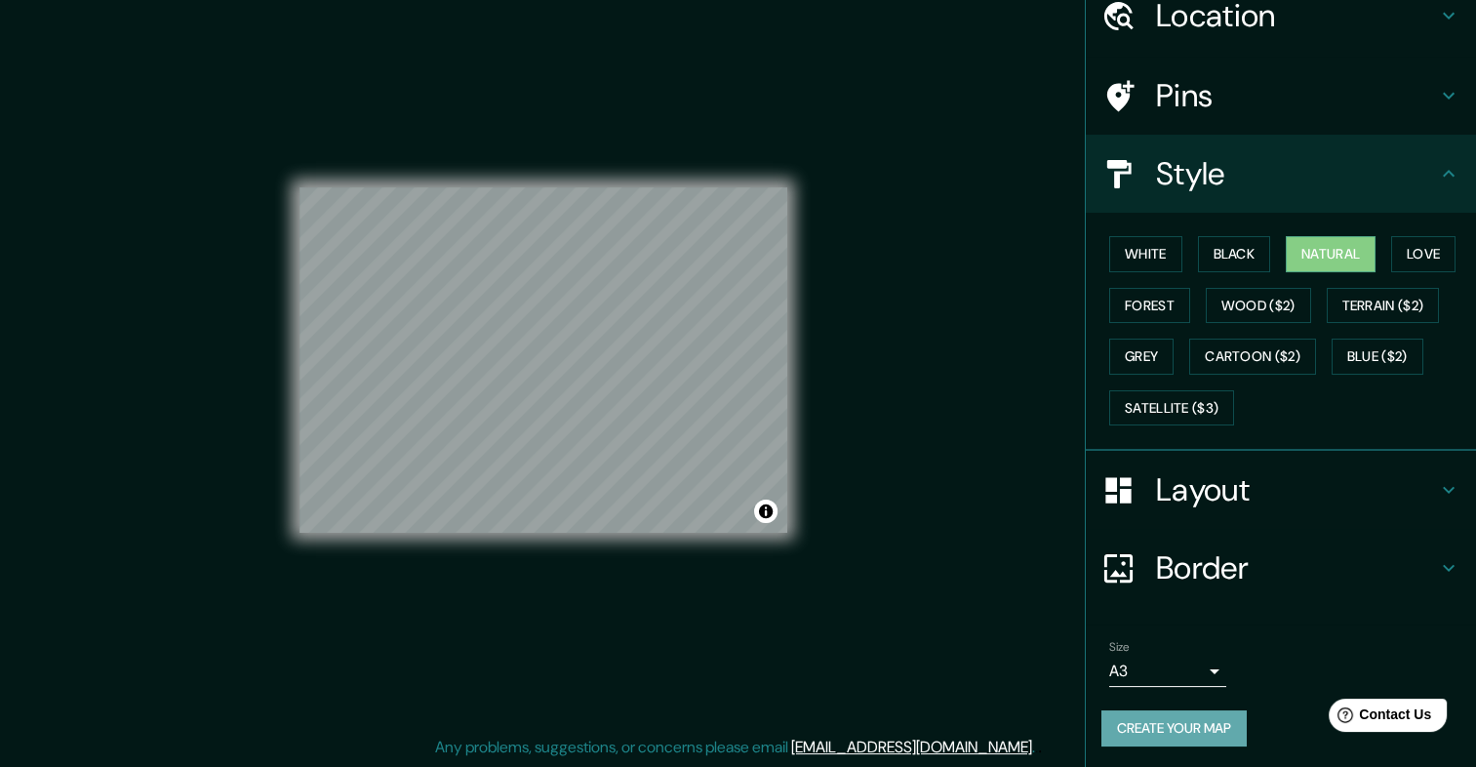
click at [1173, 717] on button "Create your map" at bounding box center [1174, 728] width 145 height 36
click at [1120, 241] on button "White" at bounding box center [1145, 254] width 73 height 36
click at [1323, 262] on button "Natural" at bounding box center [1331, 254] width 90 height 36
click at [1225, 728] on div "Create your map" at bounding box center [1281, 728] width 359 height 36
click at [1112, 722] on div "Create your map" at bounding box center [1281, 728] width 359 height 36
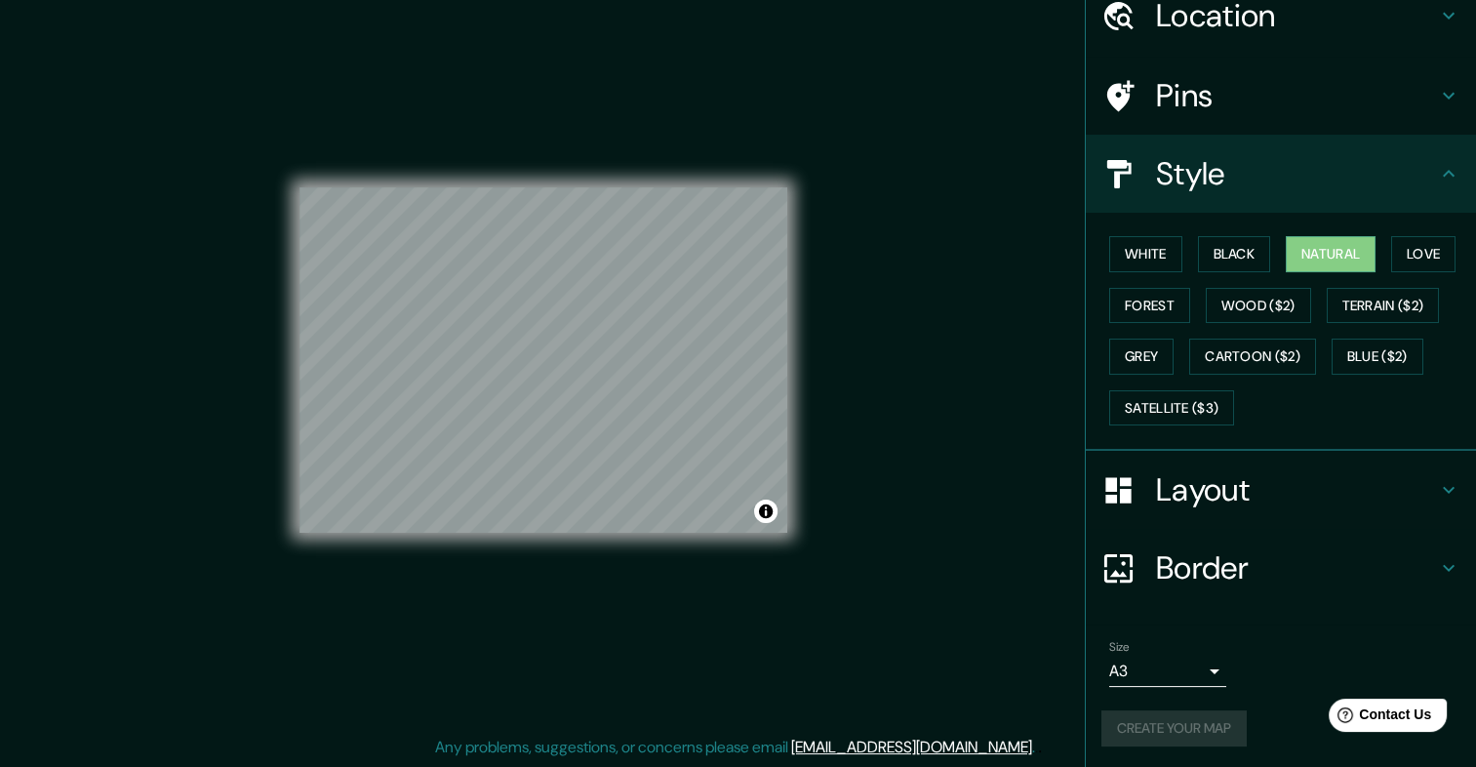
click at [1125, 710] on button "Create your map" at bounding box center [1174, 728] width 145 height 36
click at [1205, 727] on div "Create your map" at bounding box center [1281, 728] width 359 height 36
